Goal: Navigation & Orientation: Find specific page/section

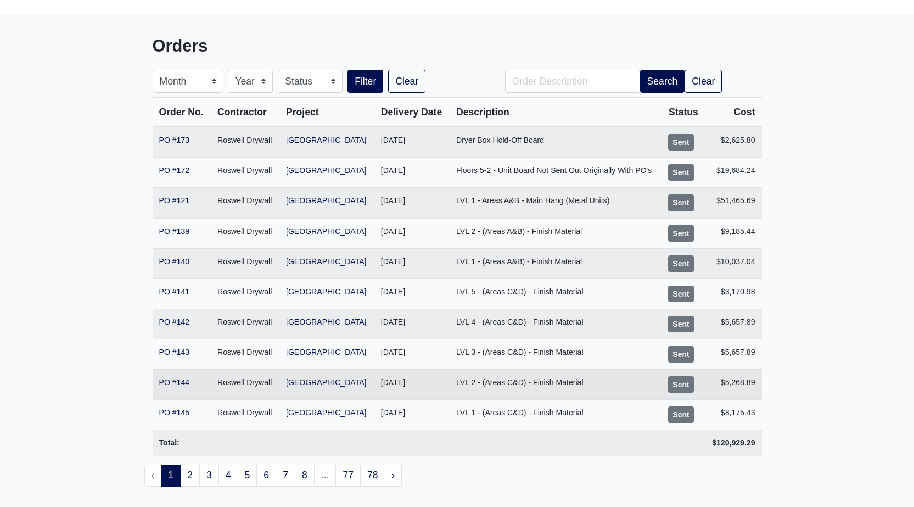
scroll to position [91, 0]
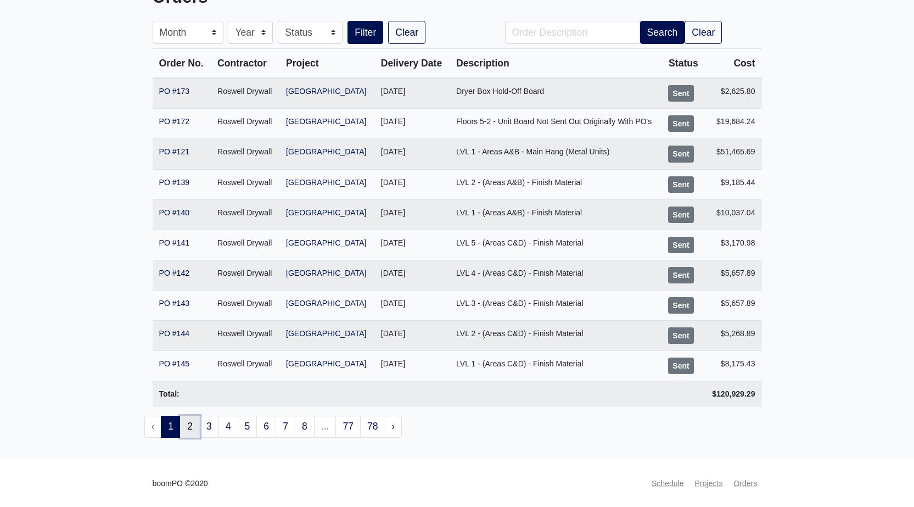
click at [190, 424] on link "2" at bounding box center [190, 426] width 20 height 22
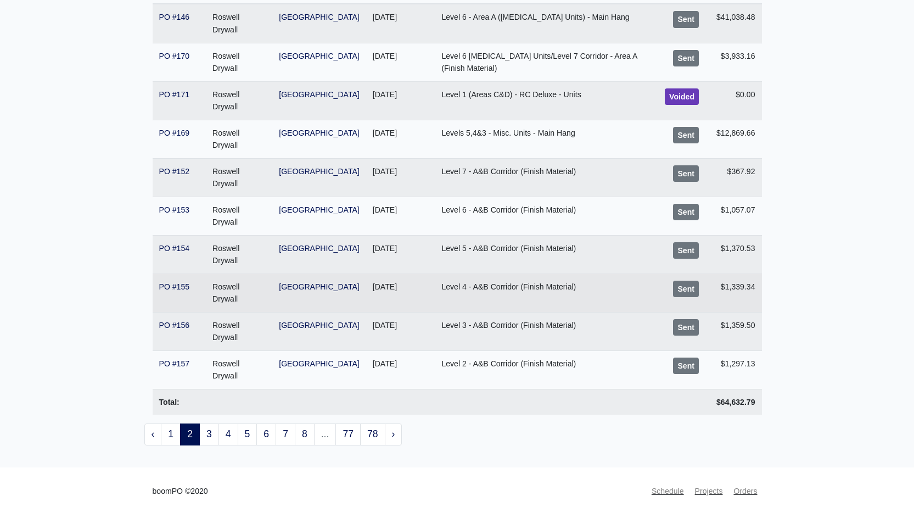
scroll to position [189, 0]
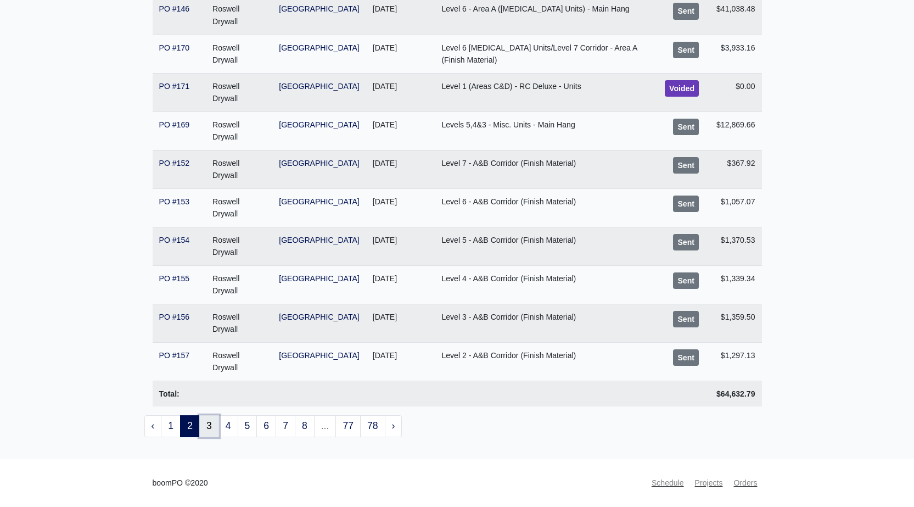
click at [210, 426] on link "3" at bounding box center [209, 426] width 20 height 22
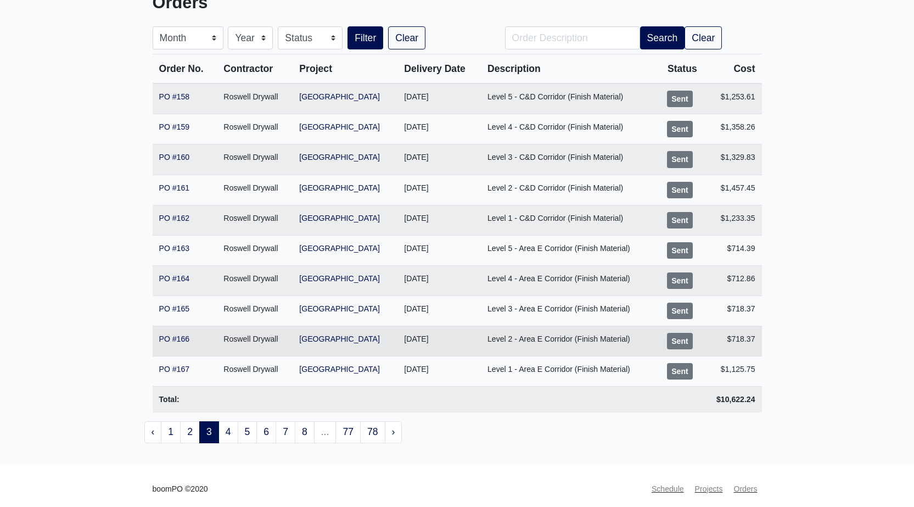
scroll to position [91, 0]
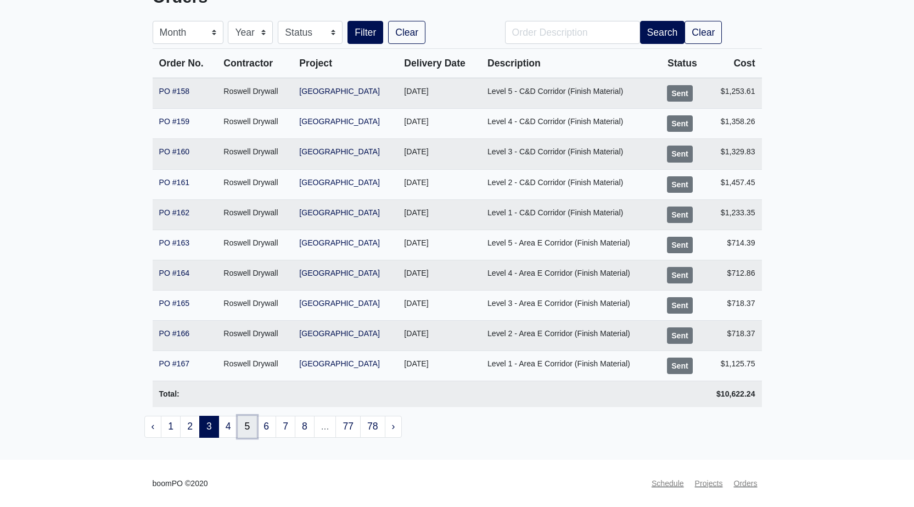
click at [249, 427] on link "5" at bounding box center [248, 426] width 20 height 22
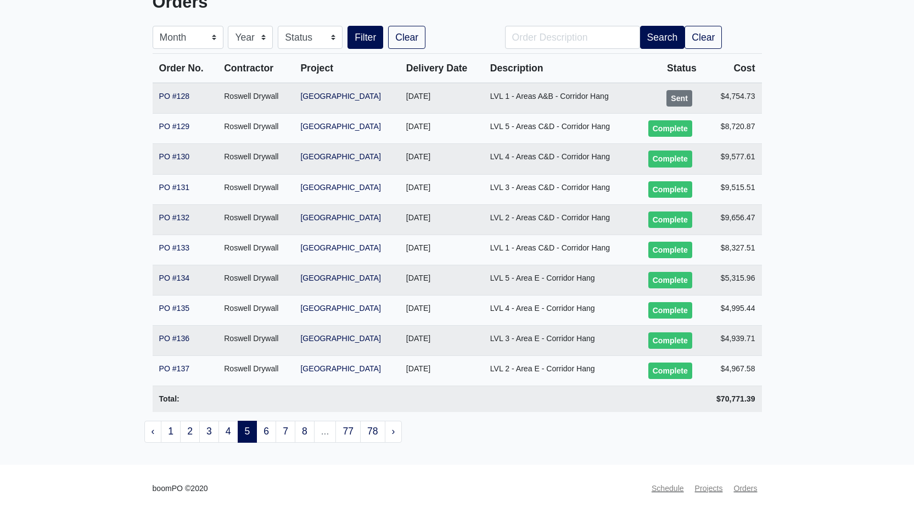
scroll to position [91, 0]
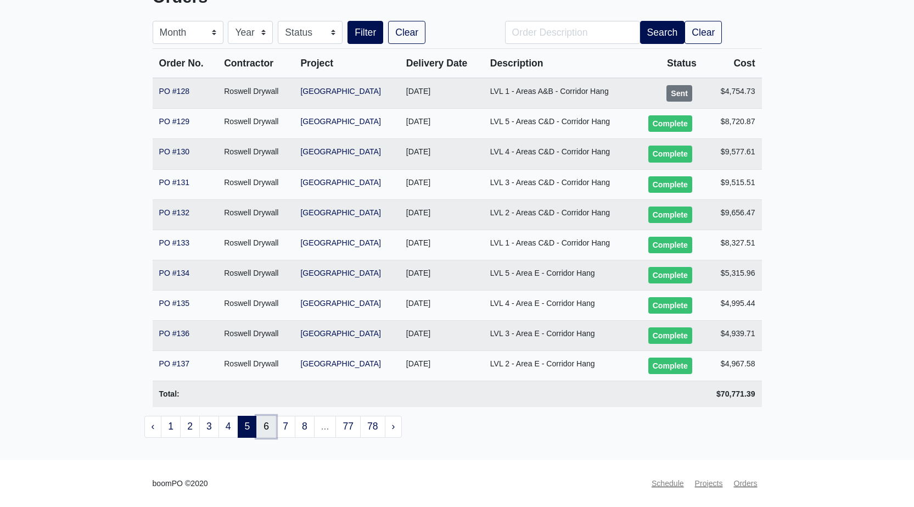
click at [273, 434] on link "6" at bounding box center [266, 426] width 20 height 22
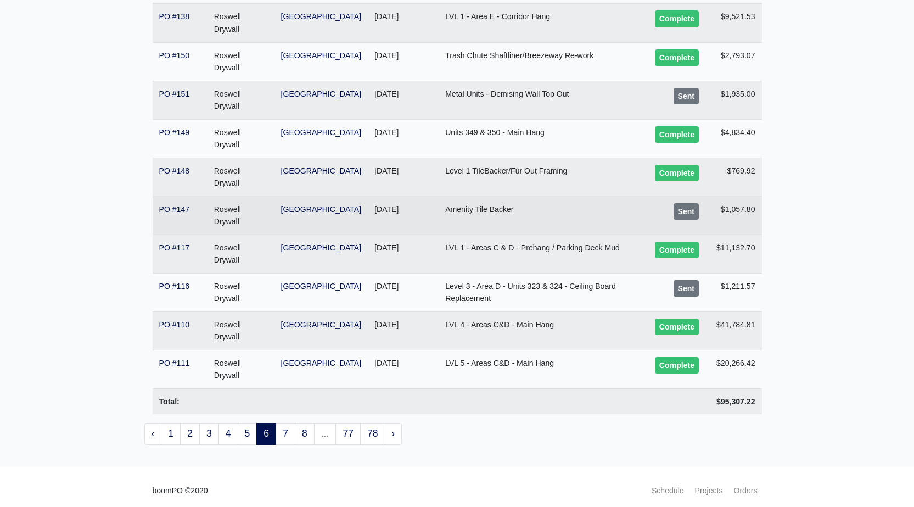
scroll to position [189, 0]
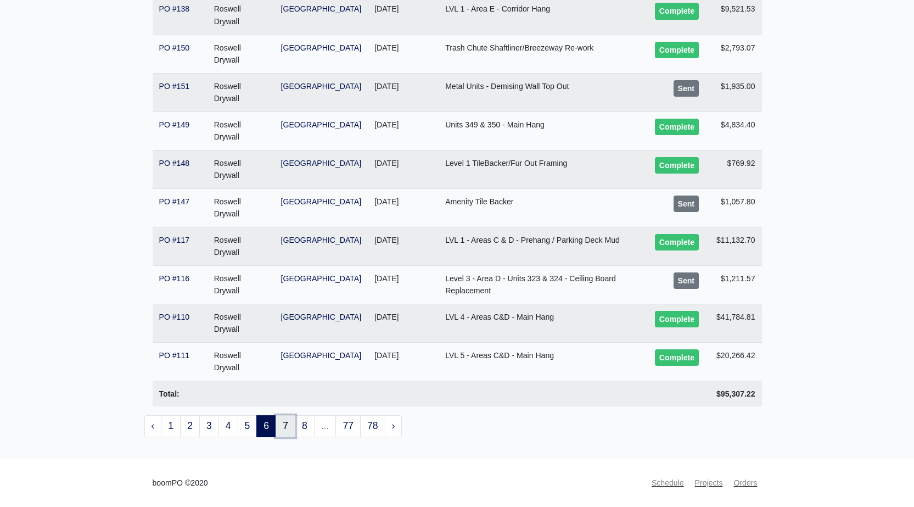
click at [291, 428] on link "7" at bounding box center [285, 426] width 20 height 22
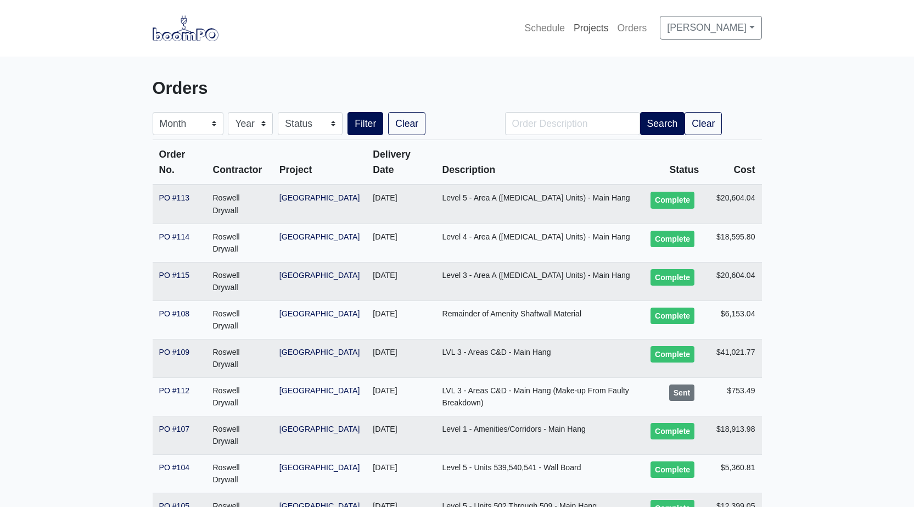
click at [605, 27] on link "Projects" at bounding box center [591, 28] width 44 height 24
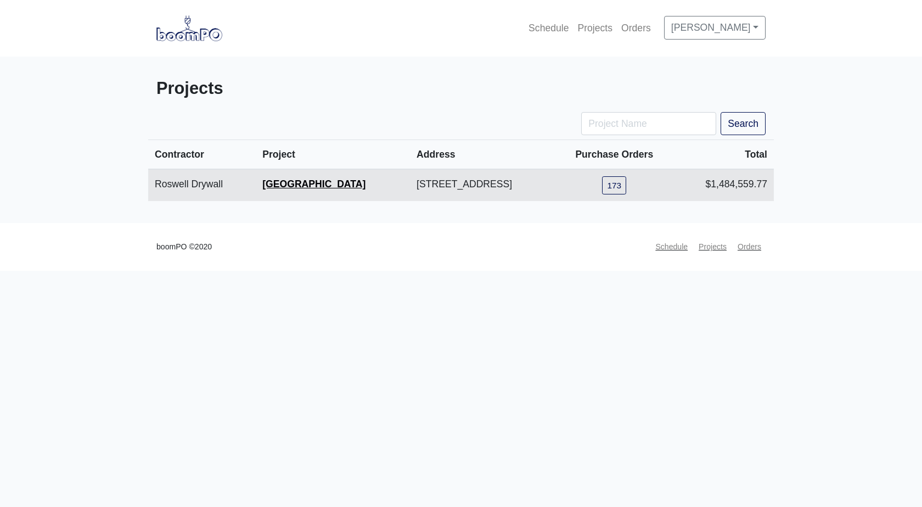
click at [262, 184] on link "[GEOGRAPHIC_DATA]" at bounding box center [313, 183] width 103 height 11
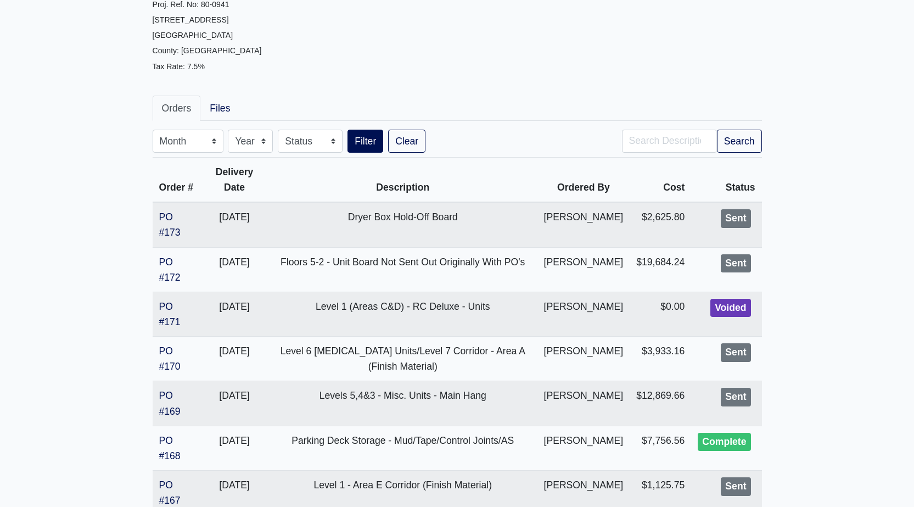
scroll to position [110, 0]
